Goal: Entertainment & Leisure: Consume media (video, audio)

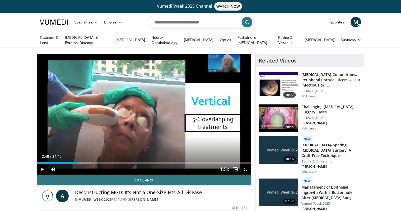
scroll to position [21, 0]
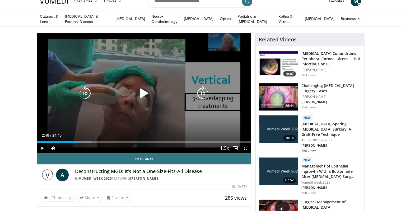
drag, startPoint x: 142, startPoint y: 94, endPoint x: 139, endPoint y: 93, distance: 3.3
click at [142, 94] on icon "Video Player" at bounding box center [144, 93] width 15 height 15
click at [202, 93] on icon "Video Player" at bounding box center [203, 93] width 15 height 15
click at [203, 93] on icon "Video Player" at bounding box center [203, 93] width 15 height 15
click at [203, 92] on icon "Video Player" at bounding box center [203, 93] width 15 height 15
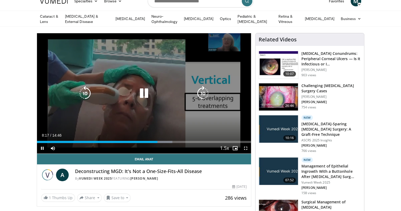
click at [205, 91] on icon "Video Player" at bounding box center [203, 93] width 15 height 15
click at [205, 92] on icon "Video Player" at bounding box center [203, 93] width 15 height 15
click at [204, 93] on icon "Video Player" at bounding box center [203, 93] width 15 height 15
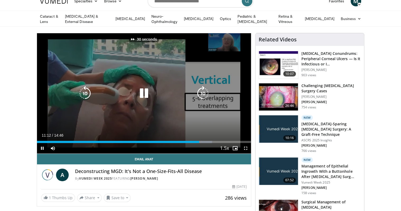
click at [204, 93] on icon "Video Player" at bounding box center [203, 93] width 15 height 15
click at [205, 90] on icon "Video Player" at bounding box center [203, 93] width 15 height 15
click at [207, 95] on icon "Video Player" at bounding box center [203, 93] width 15 height 15
click at [203, 93] on icon "Video Player" at bounding box center [203, 93] width 15 height 15
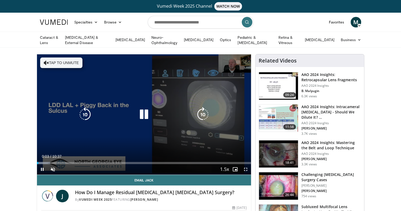
click at [68, 63] on button "Tap to unmute" at bounding box center [61, 63] width 42 height 11
click at [203, 113] on icon "Video Player" at bounding box center [203, 114] width 15 height 15
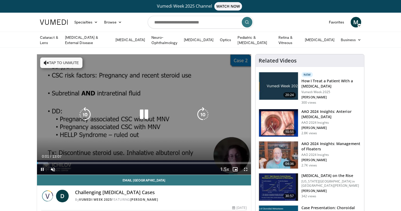
click at [77, 61] on button "Tap to unmute" at bounding box center [61, 63] width 42 height 11
click at [203, 114] on icon "Video Player" at bounding box center [203, 114] width 15 height 15
